Goal: Task Accomplishment & Management: Manage account settings

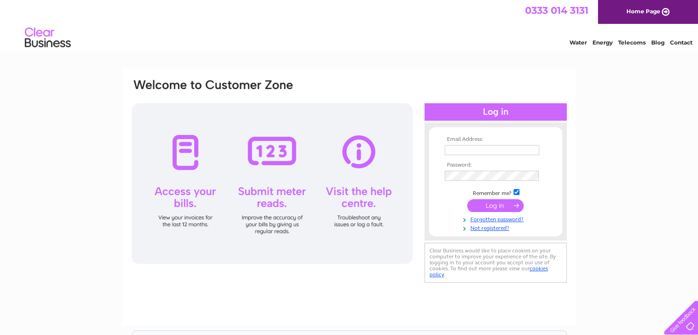
type input "[PERSON_NAME][EMAIL_ADDRESS][PERSON_NAME][DOMAIN_NAME]"
click at [501, 207] on input "submit" at bounding box center [495, 205] width 56 height 13
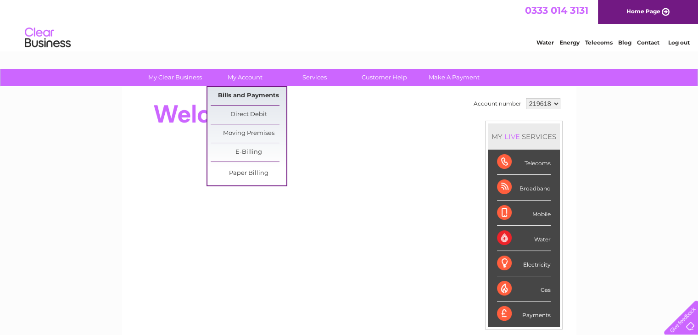
click at [242, 92] on link "Bills and Payments" at bounding box center [249, 96] width 76 height 18
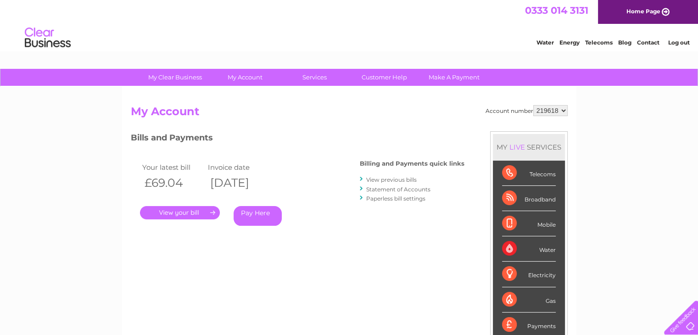
click at [187, 210] on link "." at bounding box center [180, 212] width 80 height 13
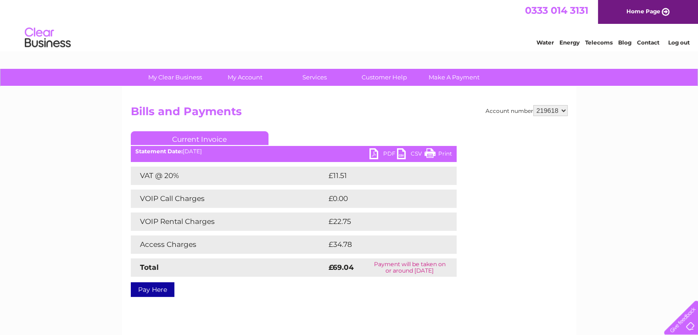
click at [431, 153] on link "Print" at bounding box center [439, 154] width 28 height 13
